Goal: Task Accomplishment & Management: Use online tool/utility

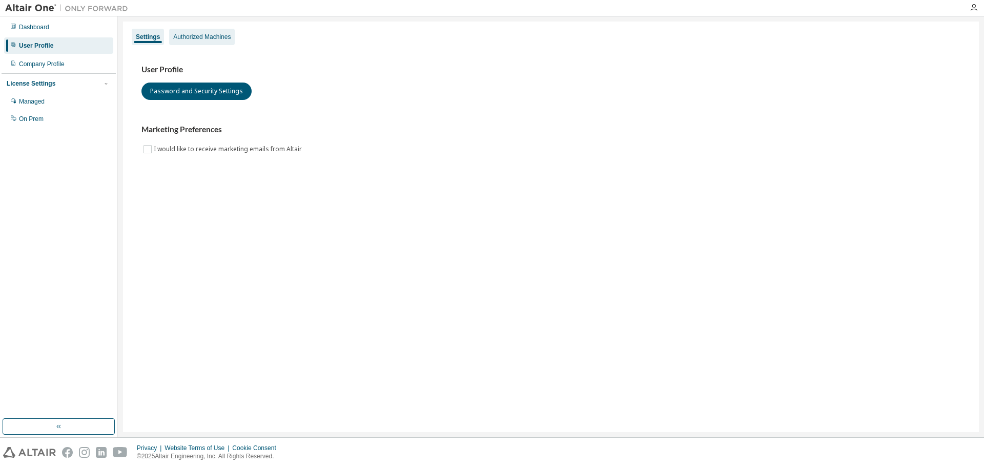
click at [219, 37] on div "Authorized Machines" at bounding box center [201, 37] width 57 height 8
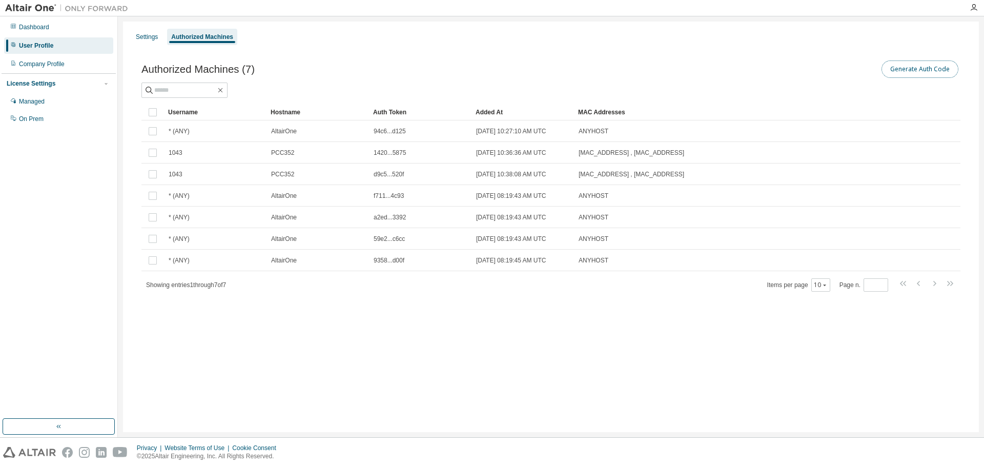
click at [923, 67] on button "Generate Auth Code" at bounding box center [920, 68] width 77 height 17
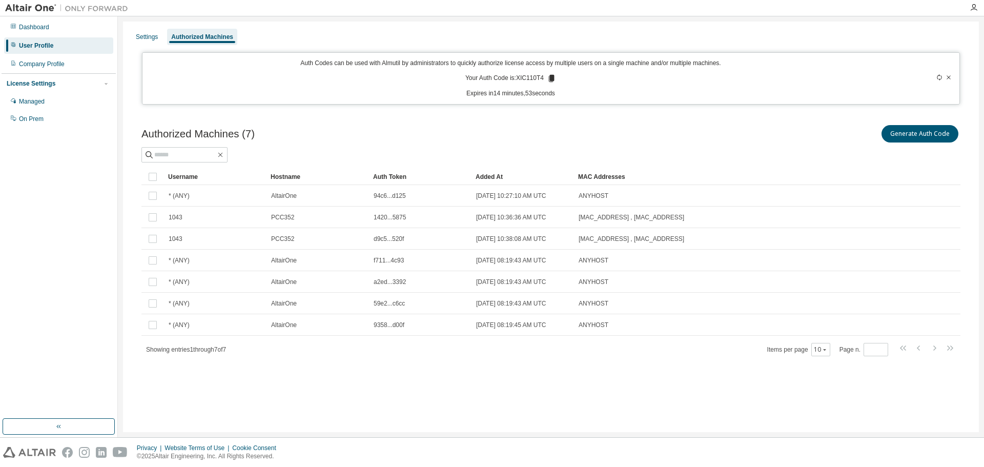
click at [551, 77] on icon at bounding box center [552, 78] width 6 height 7
click at [650, 127] on div "Generate Auth Code" at bounding box center [755, 134] width 409 height 22
click at [67, 261] on div "Dashboard User Profile Company Profile License Settings Managed On Prem" at bounding box center [59, 217] width 114 height 399
click at [46, 249] on div "Dashboard User Profile Company Profile License Settings Managed On Prem" at bounding box center [59, 217] width 114 height 399
click at [48, 250] on div "Dashboard User Profile Company Profile License Settings Managed On Prem" at bounding box center [59, 217] width 114 height 399
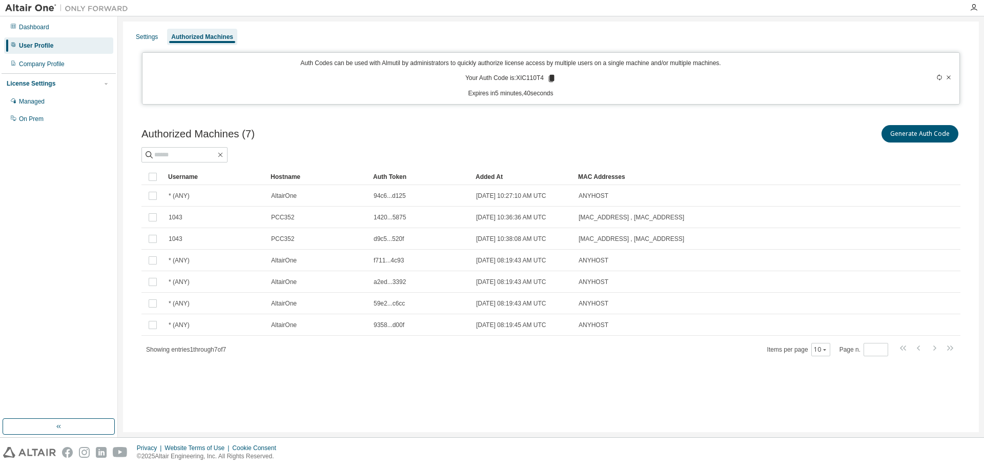
click at [49, 248] on div "Dashboard User Profile Company Profile License Settings Managed On Prem" at bounding box center [59, 217] width 114 height 399
